Goal: Information Seeking & Learning: Check status

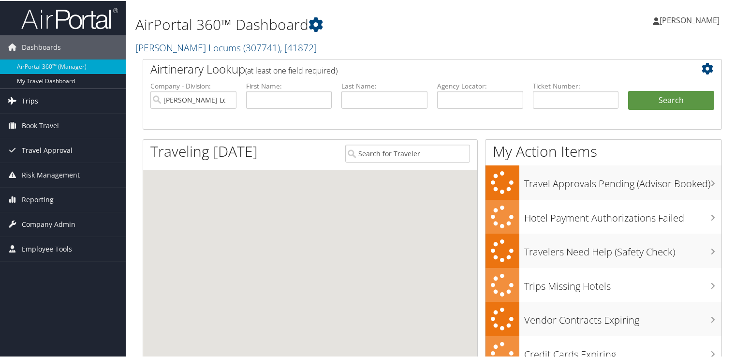
click at [40, 105] on link "Trips" at bounding box center [63, 100] width 126 height 24
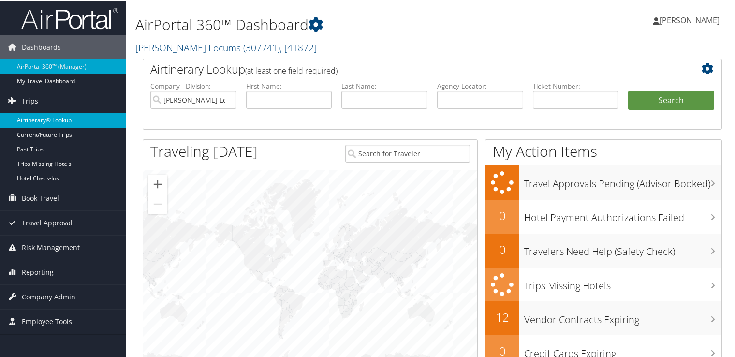
click at [47, 117] on link "Airtinerary® Lookup" at bounding box center [63, 119] width 126 height 15
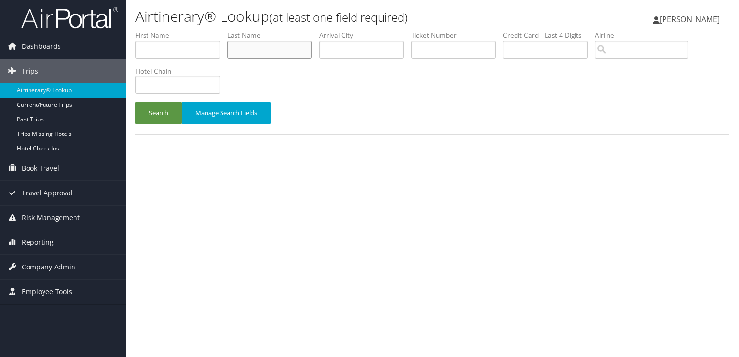
click at [264, 46] on input "text" at bounding box center [269, 50] width 85 height 18
type input "suleiman"
click at [135, 102] on button "Search" at bounding box center [158, 113] width 46 height 23
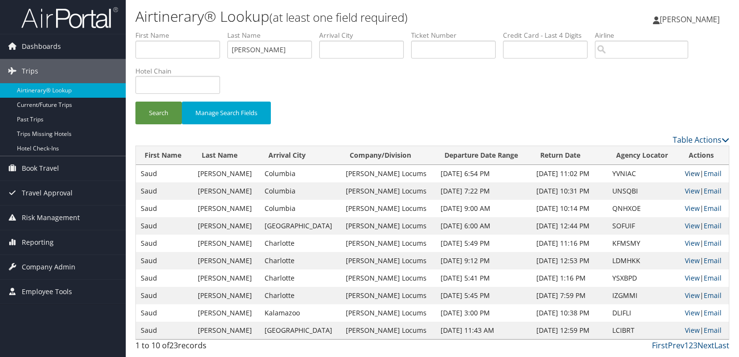
click at [690, 170] on link "View" at bounding box center [692, 173] width 15 height 9
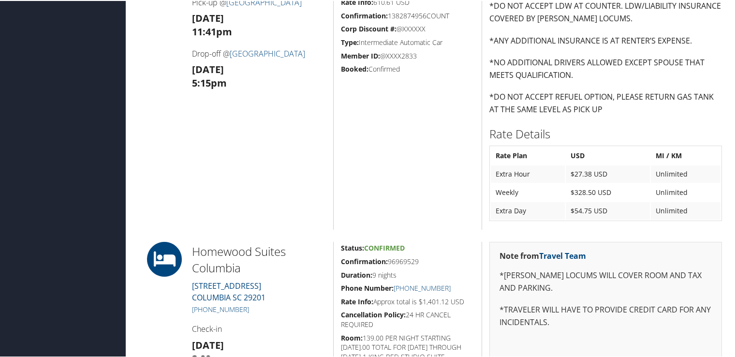
scroll to position [871, 0]
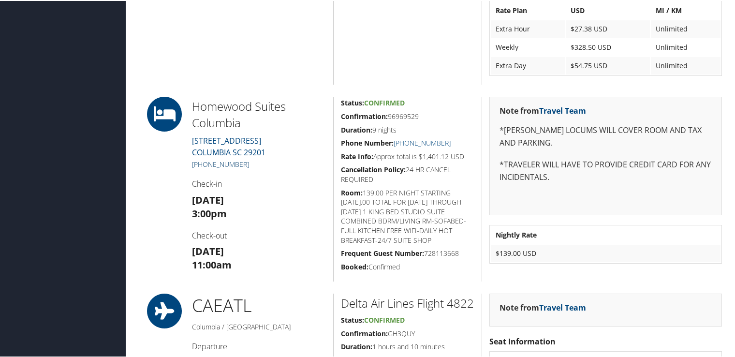
click at [239, 161] on link "+1 (803) 862-0501" at bounding box center [220, 163] width 57 height 9
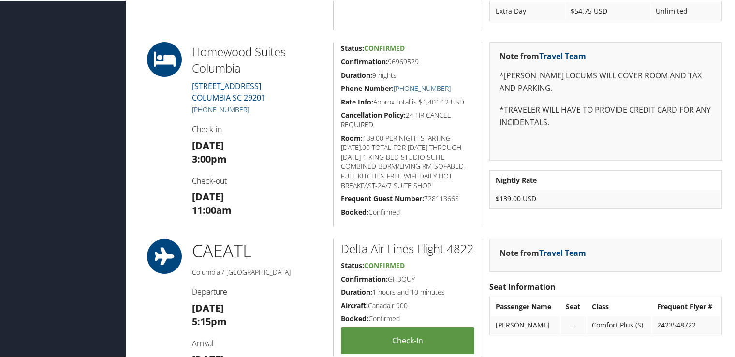
scroll to position [877, 0]
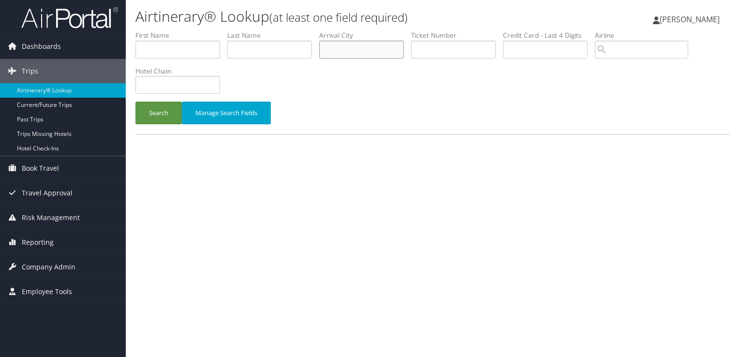
click at [359, 42] on input "text" at bounding box center [361, 50] width 85 height 18
type input "FARGO"
click at [135, 102] on button "Search" at bounding box center [158, 113] width 46 height 23
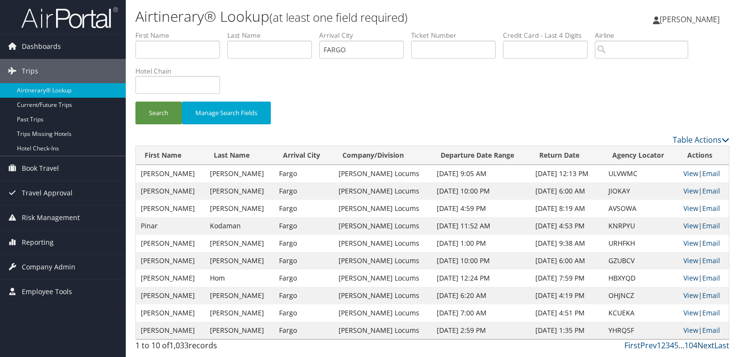
click at [704, 345] on link "Next" at bounding box center [706, 345] width 17 height 11
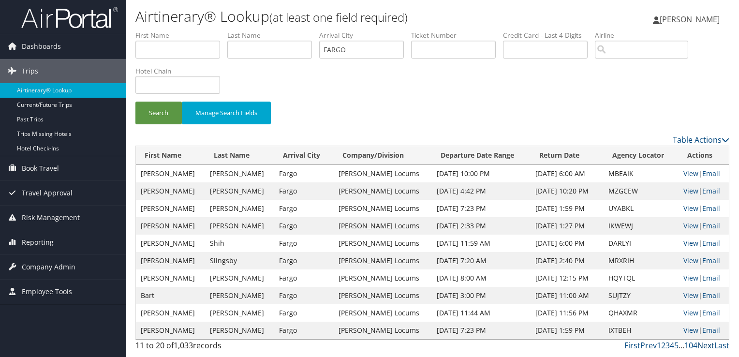
click at [706, 343] on link "Next" at bounding box center [706, 345] width 17 height 11
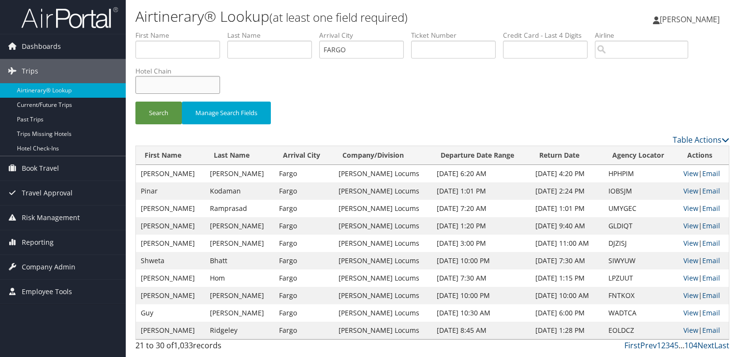
click at [154, 86] on input "text" at bounding box center [177, 85] width 85 height 18
type input "FOUR POINTS"
click at [135, 102] on button "Search" at bounding box center [158, 113] width 46 height 23
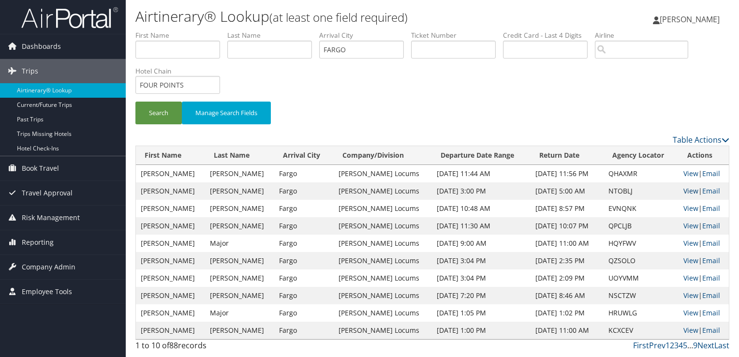
click at [686, 192] on link "View" at bounding box center [691, 190] width 15 height 9
click at [685, 209] on link "View" at bounding box center [691, 208] width 15 height 9
click at [688, 173] on link "View" at bounding box center [691, 173] width 15 height 9
click at [264, 47] on input "text" at bounding box center [269, 50] width 85 height 18
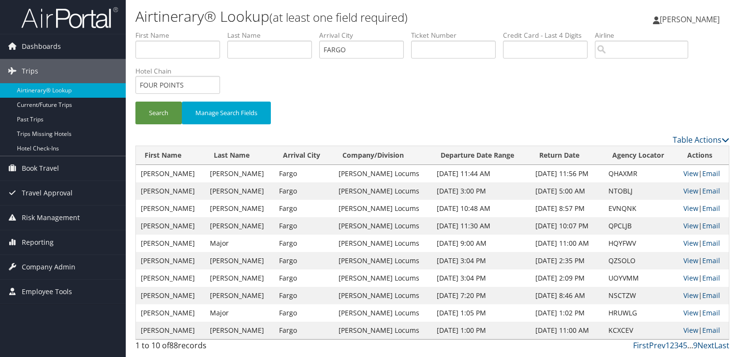
click at [470, 88] on div "Search Manage Search Fields" at bounding box center [432, 82] width 609 height 104
click at [684, 228] on link "View" at bounding box center [691, 225] width 15 height 9
click at [561, 116] on div "Search Manage Search Fields" at bounding box center [432, 118] width 609 height 32
click at [685, 169] on link "View" at bounding box center [691, 173] width 15 height 9
click at [688, 191] on link "View" at bounding box center [691, 190] width 15 height 9
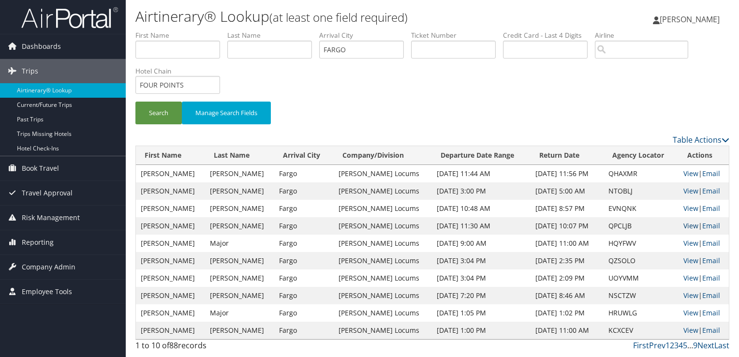
click at [691, 222] on link "View" at bounding box center [691, 225] width 15 height 9
click at [281, 45] on input "text" at bounding box center [269, 50] width 85 height 18
drag, startPoint x: 358, startPoint y: 47, endPoint x: 284, endPoint y: 49, distance: 73.1
click at [284, 30] on ul "First Name Last Name Departure City Arrival City FARGO Company/Division Airport…" at bounding box center [432, 30] width 594 height 0
click at [278, 45] on input "text" at bounding box center [269, 50] width 85 height 18
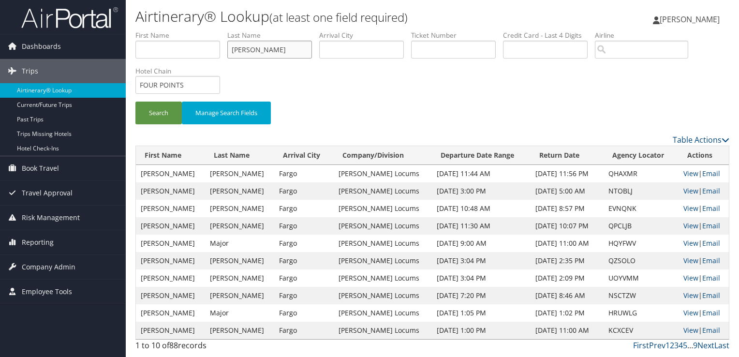
type input "BOYLE"
click at [135, 102] on button "Search" at bounding box center [158, 113] width 46 height 23
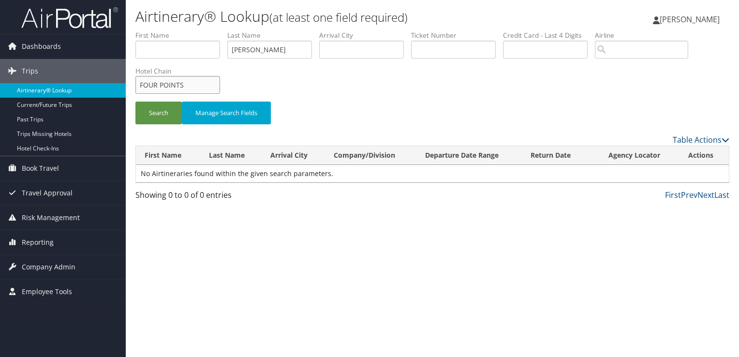
drag, startPoint x: 192, startPoint y: 86, endPoint x: 75, endPoint y: 84, distance: 116.1
click at [75, 84] on div "Dashboards AirPortal 360™ (Manager) My Travel Dashboard Trips Airtinerary® Look…" at bounding box center [369, 178] width 739 height 357
click at [135, 102] on button "Search" at bounding box center [158, 113] width 46 height 23
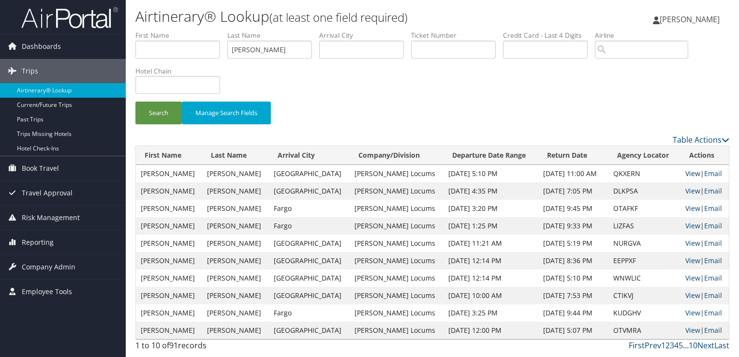
click at [686, 173] on link "View" at bounding box center [693, 173] width 15 height 9
drag, startPoint x: 271, startPoint y: 46, endPoint x: 210, endPoint y: 47, distance: 61.5
click at [210, 30] on ul "First Name Last Name BOYLE Departure City Arrival City Company/Division Airport…" at bounding box center [432, 30] width 594 height 0
click at [350, 51] on input "text" at bounding box center [361, 50] width 85 height 18
paste input "FORT LAUDERDA"
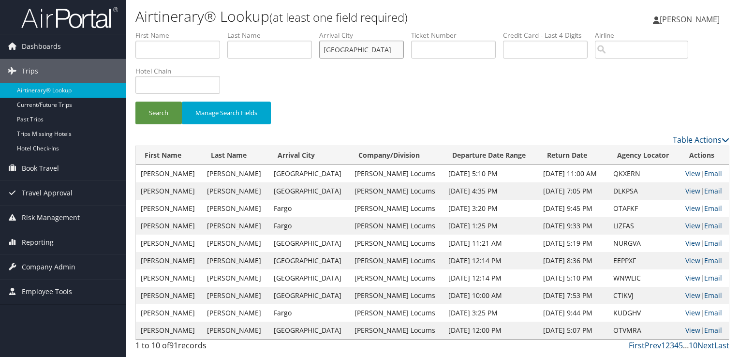
type input "FORT LAUDERDA"
click at [169, 89] on input "text" at bounding box center [177, 85] width 85 height 18
type input "MARRIOTT"
click at [135, 102] on button "Search" at bounding box center [158, 113] width 46 height 23
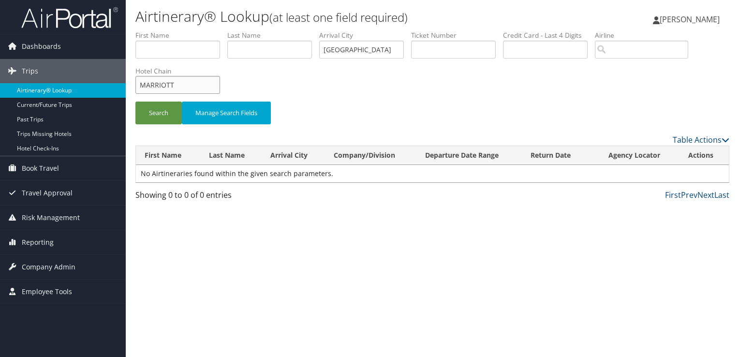
drag, startPoint x: 75, startPoint y: 92, endPoint x: 53, endPoint y: 92, distance: 21.8
click at [53, 92] on div "Dashboards AirPortal 360™ (Manager) My Travel Dashboard Trips Airtinerary® Look…" at bounding box center [369, 178] width 739 height 357
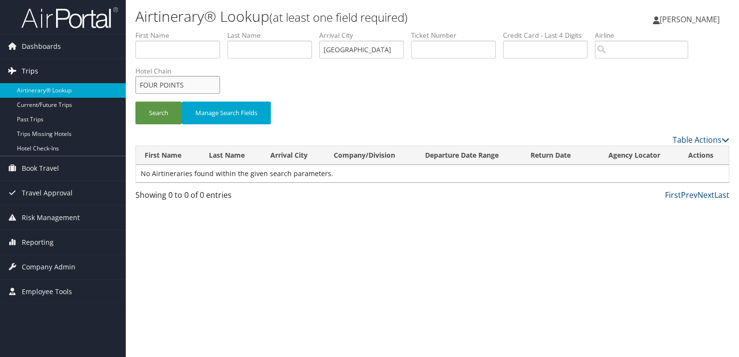
type input "FOUR POINTS"
click at [135, 102] on button "Search" at bounding box center [158, 113] width 46 height 23
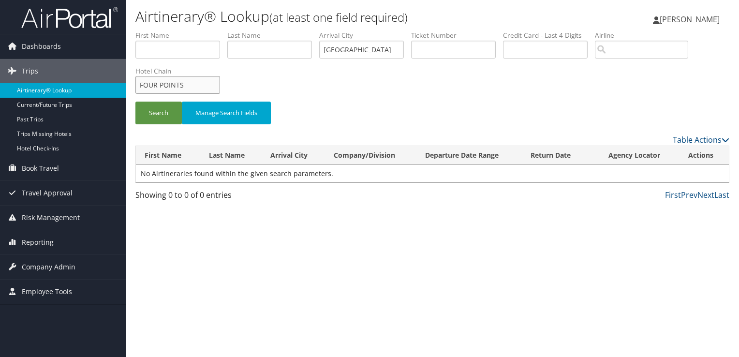
drag, startPoint x: 186, startPoint y: 84, endPoint x: 103, endPoint y: 86, distance: 83.2
click at [103, 86] on div "Dashboards AirPortal 360™ (Manager) My Travel Dashboard Trips Airtinerary® Look…" at bounding box center [369, 178] width 739 height 357
click at [153, 110] on button "Search" at bounding box center [158, 113] width 46 height 23
click at [393, 49] on input "FORT LAUDERDA" at bounding box center [361, 50] width 85 height 18
click at [135, 102] on button "Search" at bounding box center [158, 113] width 46 height 23
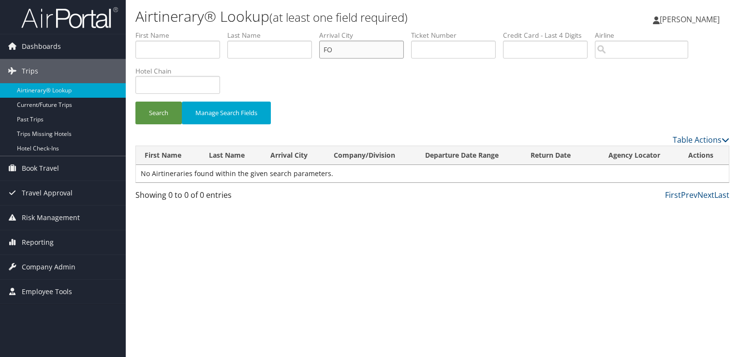
type input "F"
type input "FLORIDA"
click at [135, 102] on button "Search" at bounding box center [158, 113] width 46 height 23
drag, startPoint x: 386, startPoint y: 53, endPoint x: 263, endPoint y: 39, distance: 124.2
click at [263, 30] on ul "First Name Last Name Departure City Arrival City FLORIDA Company/Division Airpo…" at bounding box center [432, 30] width 594 height 0
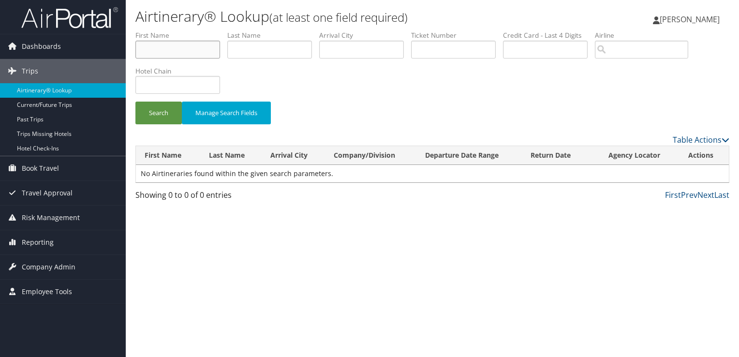
click at [196, 51] on input "text" at bounding box center [177, 50] width 85 height 18
click at [135, 102] on button "Search" at bounding box center [158, 113] width 46 height 23
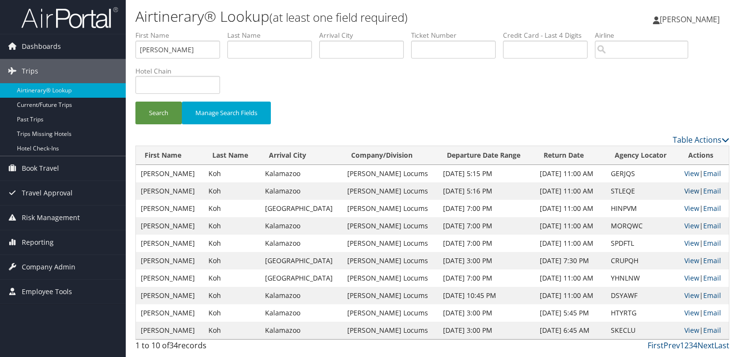
click at [685, 194] on link "View" at bounding box center [692, 190] width 15 height 9
drag, startPoint x: 174, startPoint y: 45, endPoint x: 76, endPoint y: 52, distance: 98.0
click at [76, 52] on div "Dashboards AirPortal 360™ (Manager) My Travel Dashboard Trips Airtinerary® Look…" at bounding box center [369, 178] width 739 height 357
type input "CHRISTINE"
click at [135, 102] on button "Search" at bounding box center [158, 113] width 46 height 23
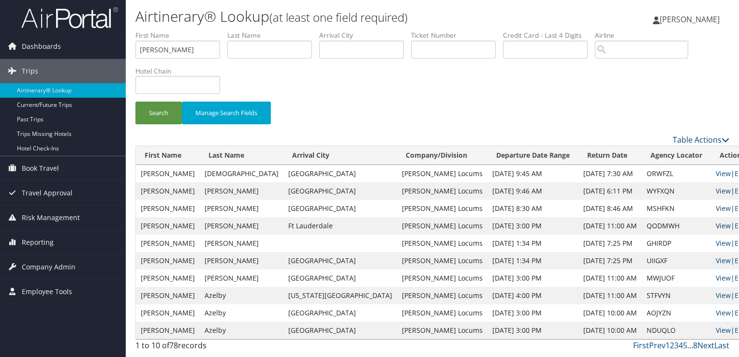
click at [716, 225] on link "View" at bounding box center [723, 225] width 15 height 9
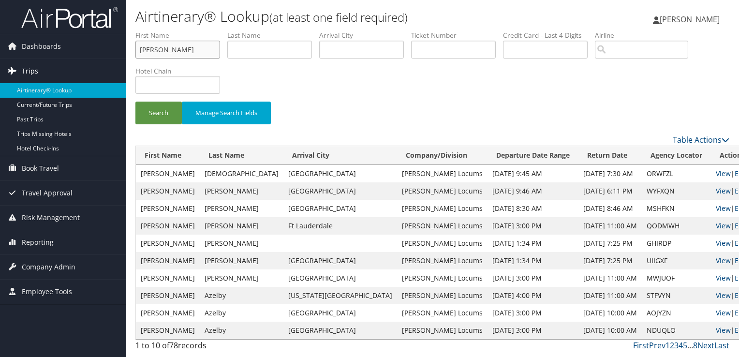
drag, startPoint x: 214, startPoint y: 45, endPoint x: 0, endPoint y: 67, distance: 215.0
click at [0, 67] on html "Menu Dashboards ► AirPortal 360™ (Manager) My Travel Dashboard Trips ► Airtiner…" at bounding box center [369, 178] width 739 height 357
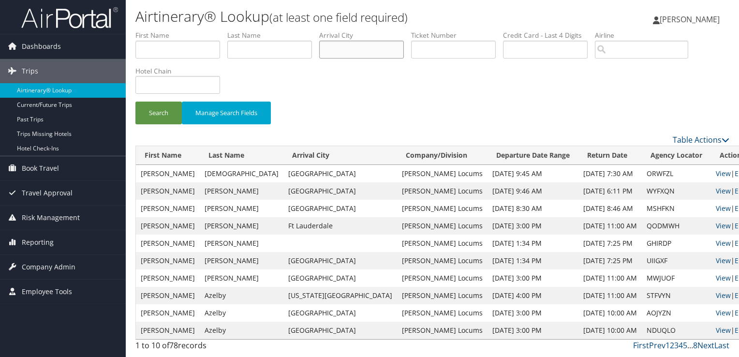
click at [377, 44] on input "text" at bounding box center [361, 50] width 85 height 18
type input "FARGO"
click at [174, 71] on label "Hotel Chain" at bounding box center [181, 71] width 92 height 10
click at [174, 75] on label "Hotel Chain" at bounding box center [181, 71] width 92 height 10
click at [174, 82] on input "text" at bounding box center [177, 85] width 85 height 18
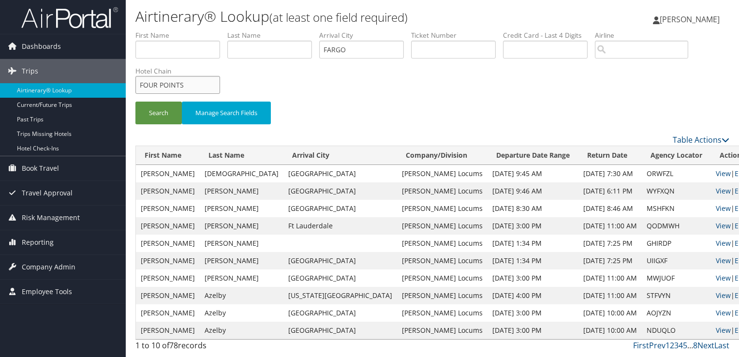
type input "FOUR POINTS"
click at [135, 102] on button "Search" at bounding box center [158, 113] width 46 height 23
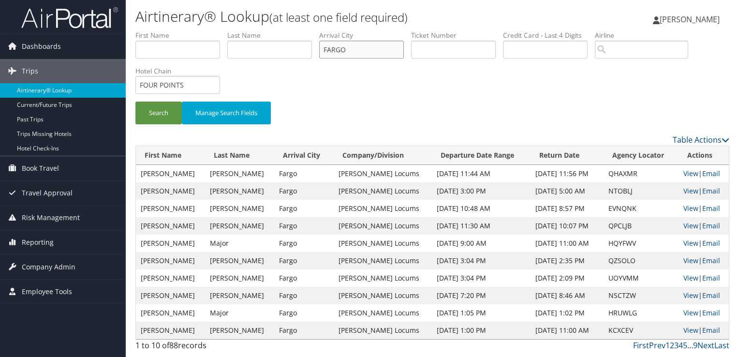
drag, startPoint x: 358, startPoint y: 49, endPoint x: 225, endPoint y: 48, distance: 133.0
click at [225, 30] on ul "First Name Last Name Departure City Arrival City FARGO Company/Division Airport…" at bounding box center [432, 30] width 594 height 0
click at [203, 77] on input "FOUR POINTS" at bounding box center [177, 85] width 85 height 18
drag, startPoint x: 207, startPoint y: 83, endPoint x: 62, endPoint y: 84, distance: 144.2
click at [62, 84] on div "Dashboards AirPortal 360™ (Manager) My Travel Dashboard Trips Airtinerary® Look…" at bounding box center [369, 178] width 739 height 357
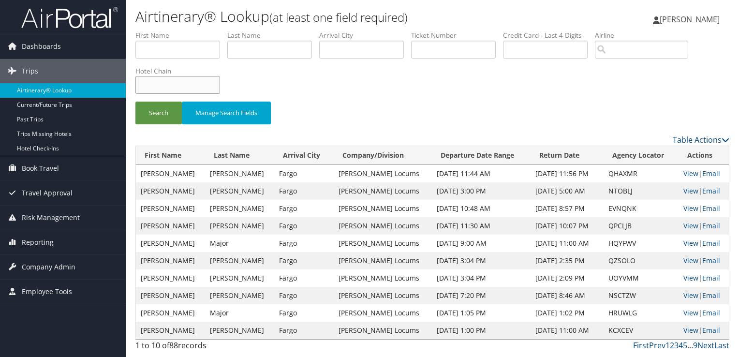
type input "M"
click at [360, 55] on input "text" at bounding box center [361, 50] width 85 height 18
type input "LOS ANGELES"
click at [135, 102] on button "Search" at bounding box center [158, 113] width 46 height 23
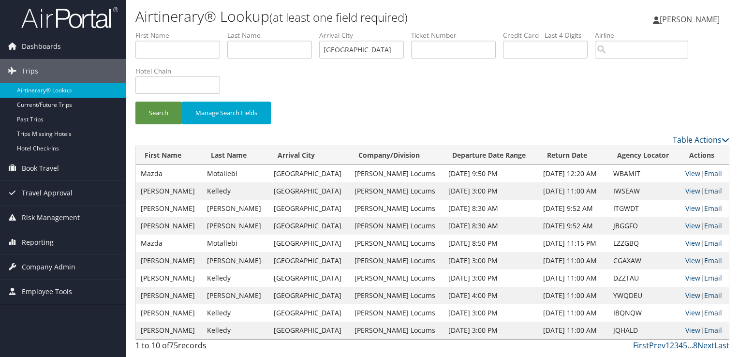
click at [686, 295] on link "View" at bounding box center [693, 295] width 15 height 9
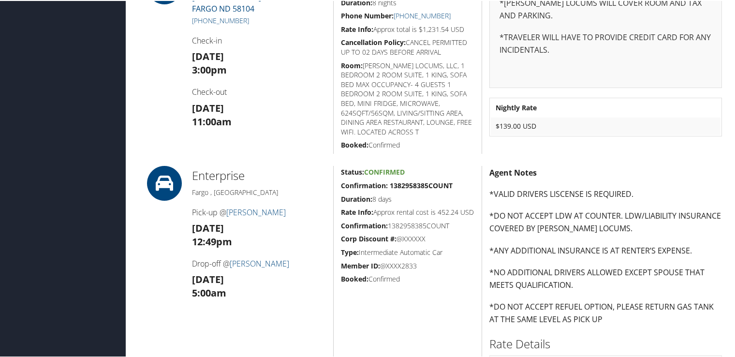
scroll to position [528, 0]
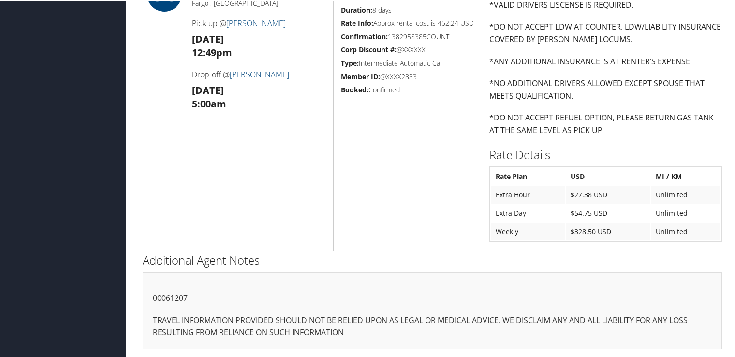
click at [176, 298] on p "00061207" at bounding box center [432, 297] width 559 height 13
copy p "00061207"
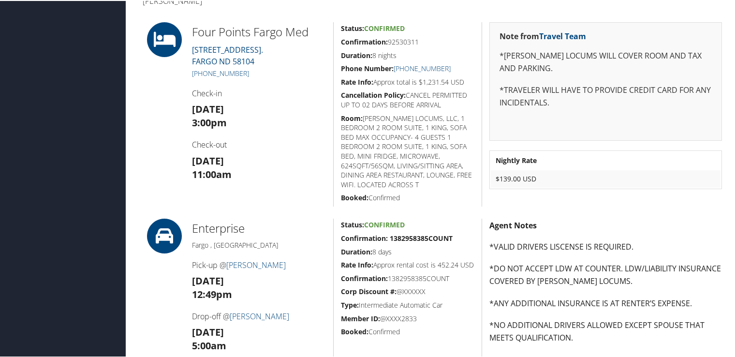
scroll to position [238, 0]
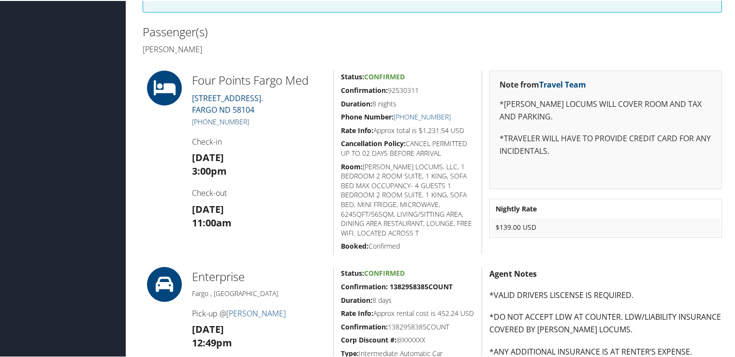
click at [232, 118] on link "[PHONE_NUMBER]" at bounding box center [220, 120] width 57 height 9
click at [297, 146] on div "Four Points Fargo Med 5064 23RD AVENUE SOUTH. FARGO ND 58104 +1 (701) 364-0000 …" at bounding box center [259, 162] width 149 height 184
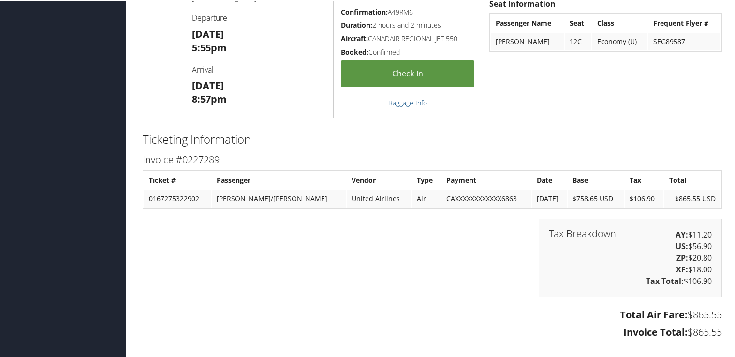
scroll to position [1568, 0]
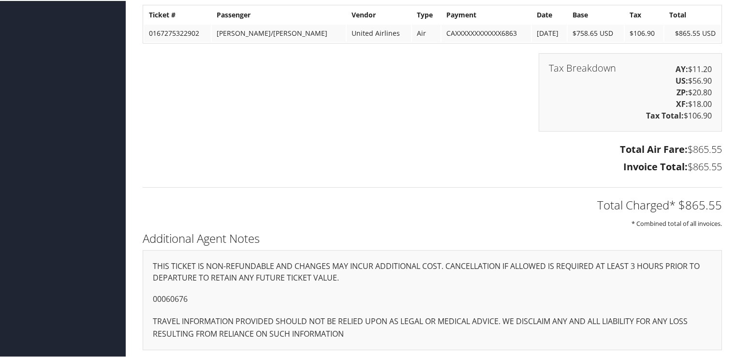
click at [180, 295] on p "00060676" at bounding box center [432, 298] width 559 height 13
copy p "00060676"
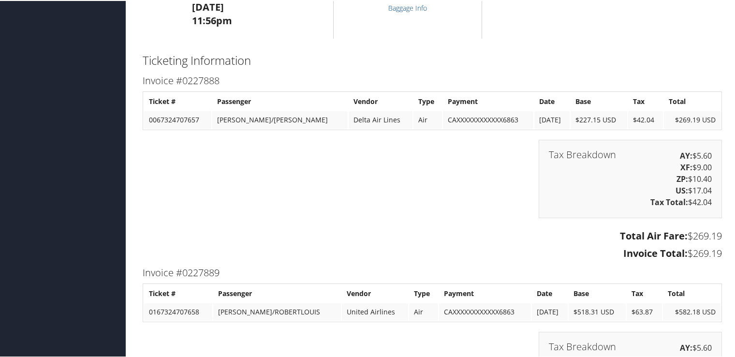
scroll to position [1742, 0]
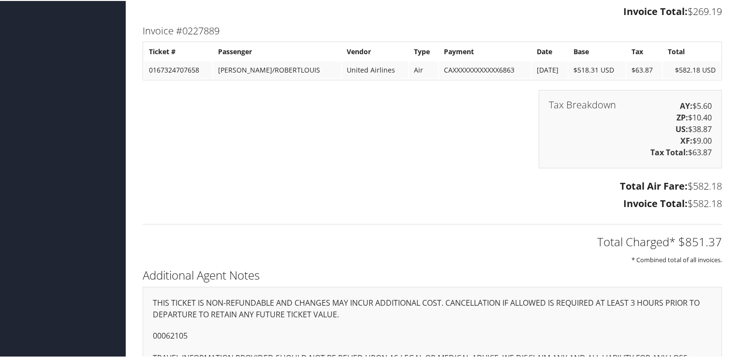
click at [168, 329] on p "00062105" at bounding box center [432, 335] width 559 height 13
copy p "00062105"
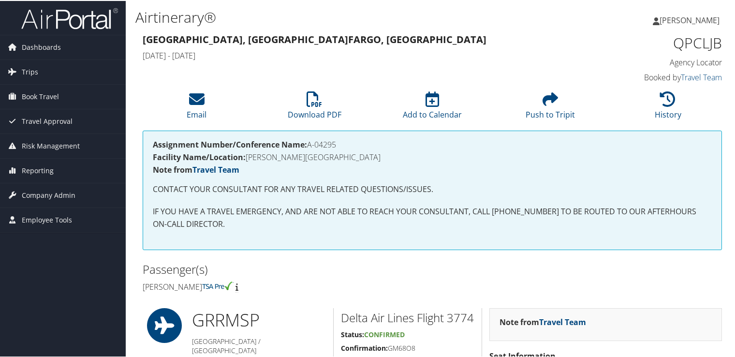
click at [314, 145] on h4 "Assignment Number/Conference Name: A-04295" at bounding box center [432, 144] width 559 height 8
click at [314, 144] on h4 "Assignment Number/Conference Name: A-04295" at bounding box center [432, 144] width 559 height 8
click at [312, 144] on h4 "Assignment Number/Conference Name: A-04295" at bounding box center [432, 144] width 559 height 8
drag, startPoint x: 341, startPoint y: 144, endPoint x: 308, endPoint y: 144, distance: 32.9
click at [308, 144] on h4 "Assignment Number/Conference Name: A-04295" at bounding box center [432, 144] width 559 height 8
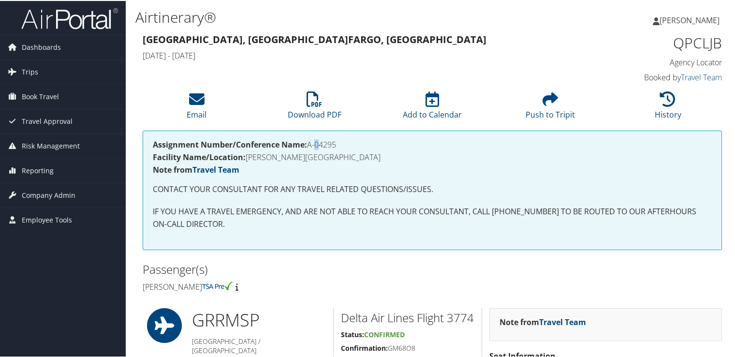
copy h4 "A-04295"
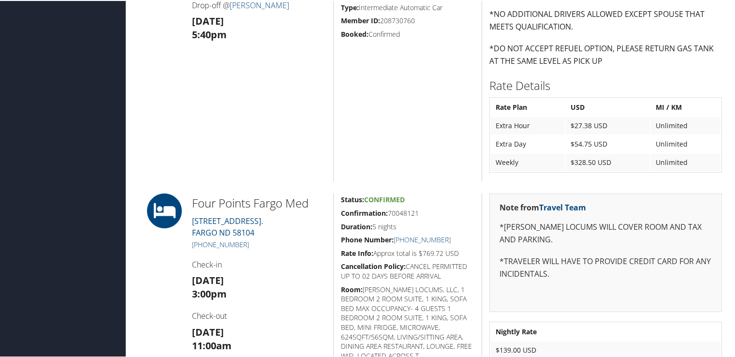
scroll to position [871, 0]
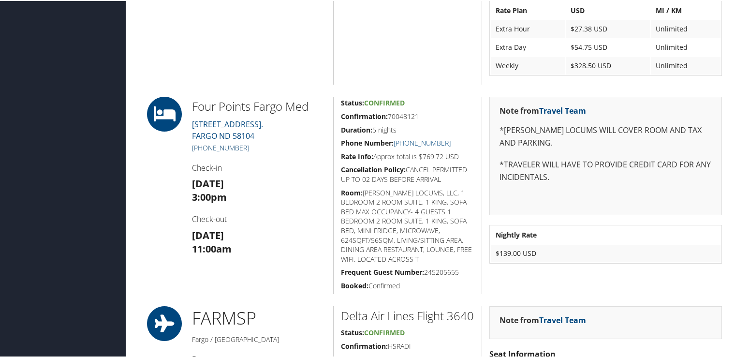
click at [223, 144] on link "[PHONE_NUMBER]" at bounding box center [220, 146] width 57 height 9
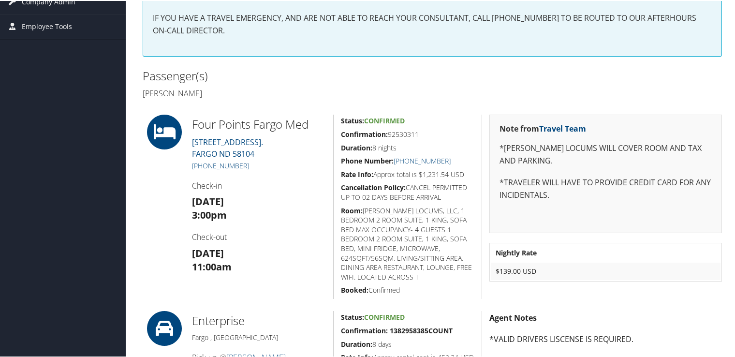
scroll to position [242, 0]
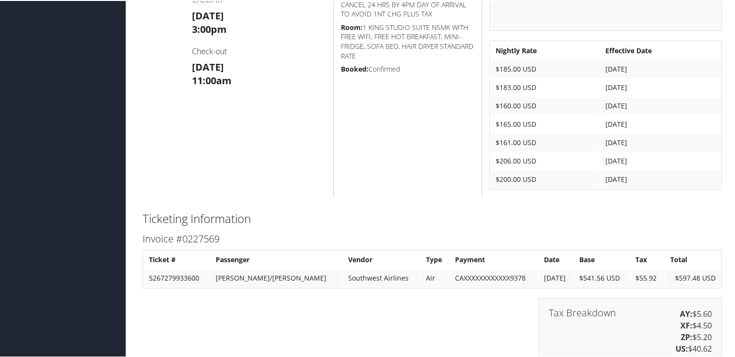
scroll to position [1306, 0]
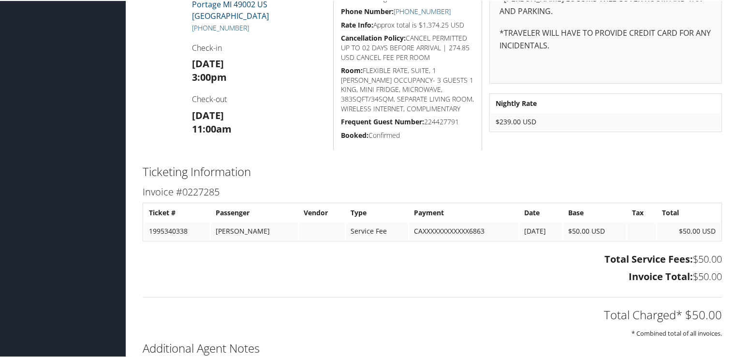
scroll to position [716, 0]
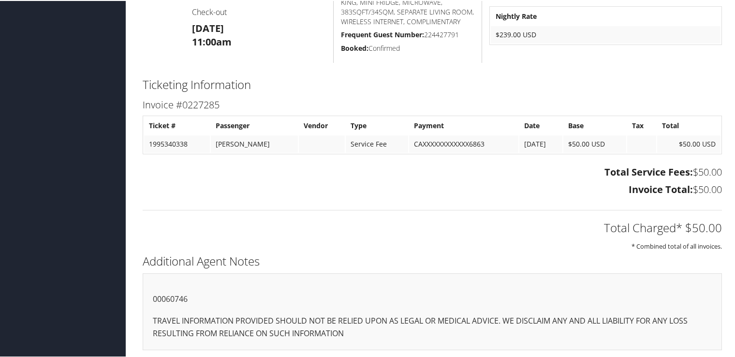
click at [182, 293] on p "00060746" at bounding box center [432, 298] width 559 height 13
copy p "00060746"
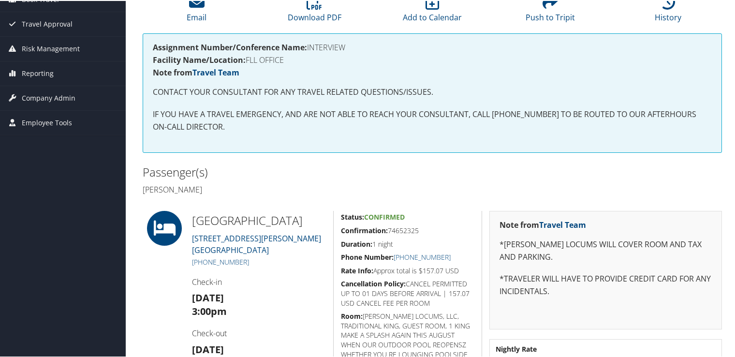
scroll to position [146, 0]
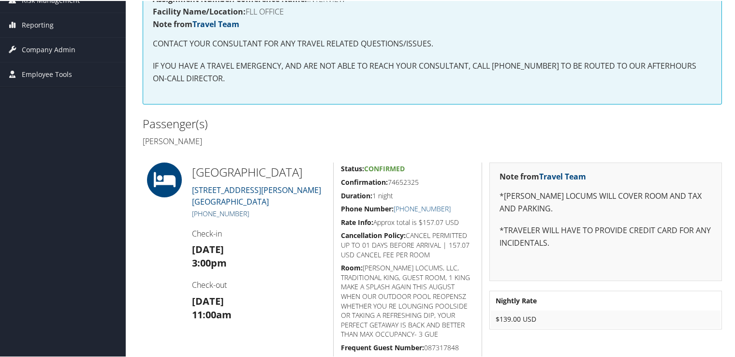
click at [221, 217] on link "[PHONE_NUMBER]" at bounding box center [220, 212] width 57 height 9
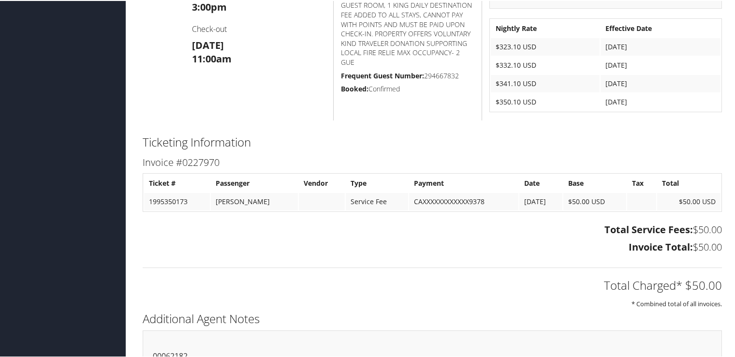
scroll to position [783, 0]
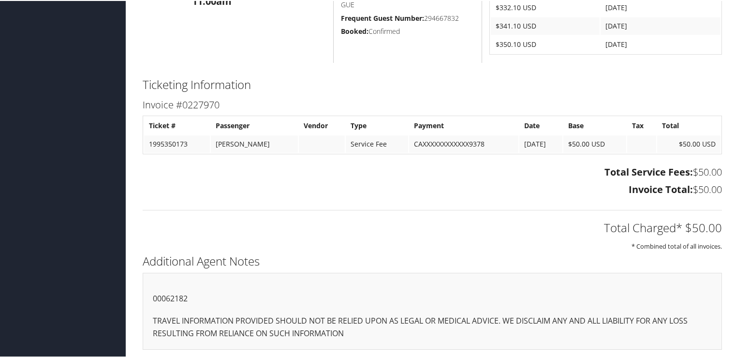
click at [181, 297] on p "00062182" at bounding box center [432, 298] width 559 height 13
copy p "00062182"
